Goal: Information Seeking & Learning: Learn about a topic

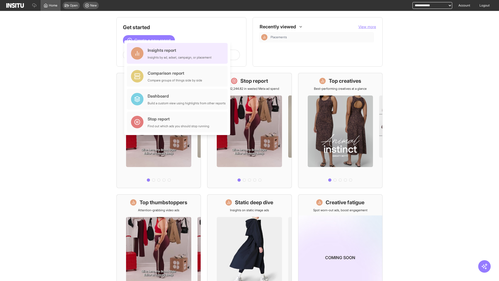
click at [178, 53] on div "Insights report Insights by ad, adset, campaign, or placement" at bounding box center [180, 53] width 64 height 12
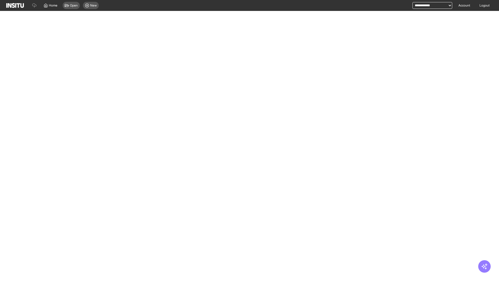
select select "**"
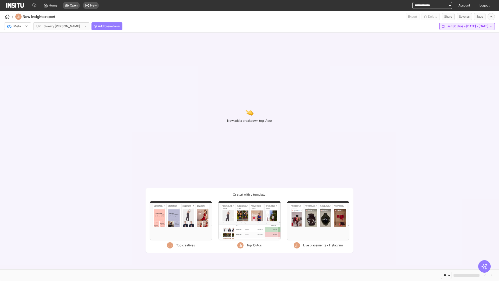
click at [455, 26] on span "Last 30 days - [DATE] - [DATE]" at bounding box center [467, 26] width 43 height 4
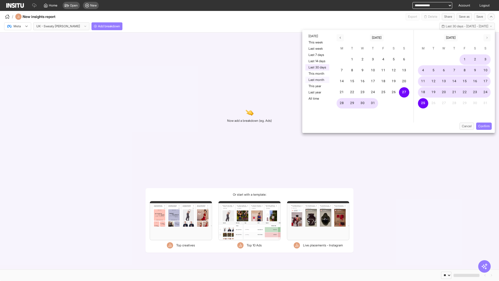
click at [317, 80] on button "Last month" at bounding box center [317, 80] width 24 height 6
